Goal: Navigation & Orientation: Go to known website

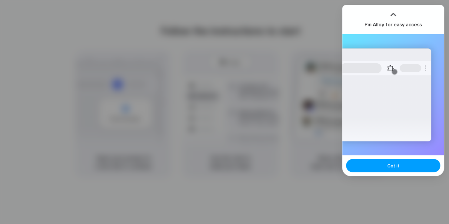
click at [378, 166] on button "Got it" at bounding box center [393, 165] width 94 height 13
